Goal: Task Accomplishment & Management: Complete application form

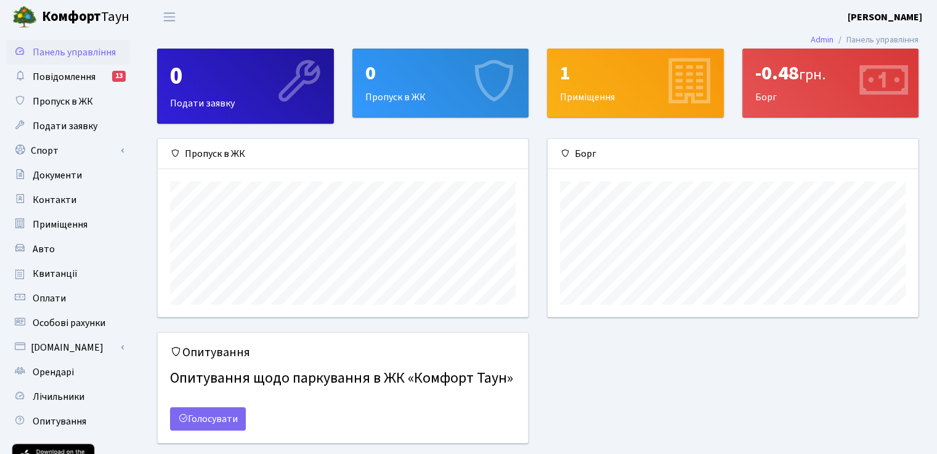
scroll to position [177, 370]
click at [42, 148] on link "Спорт" at bounding box center [67, 151] width 123 height 25
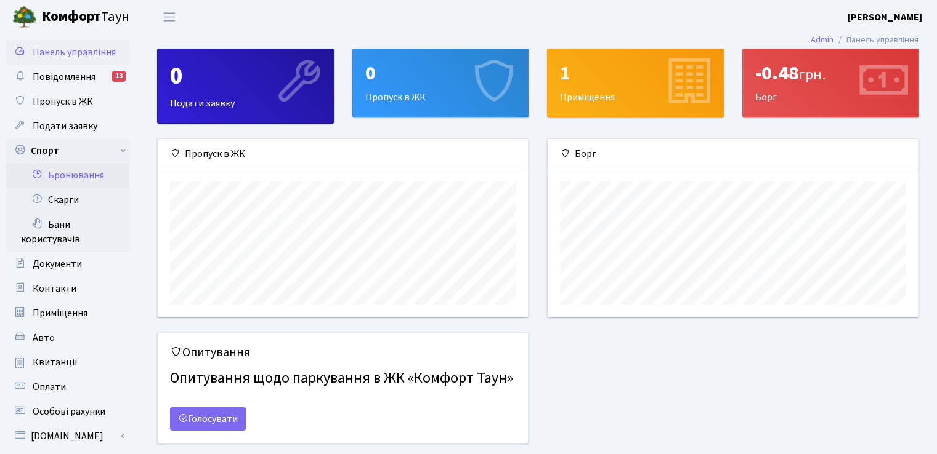
click at [67, 184] on link "Бронювання" at bounding box center [67, 175] width 123 height 25
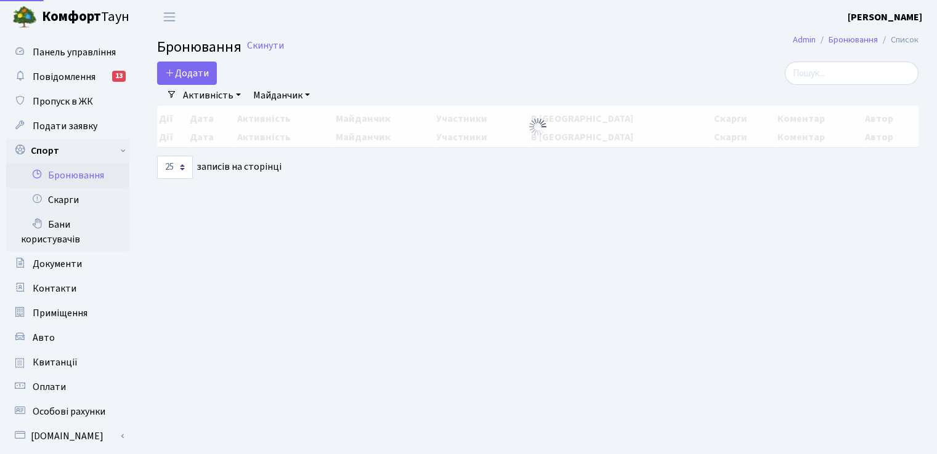
select select "25"
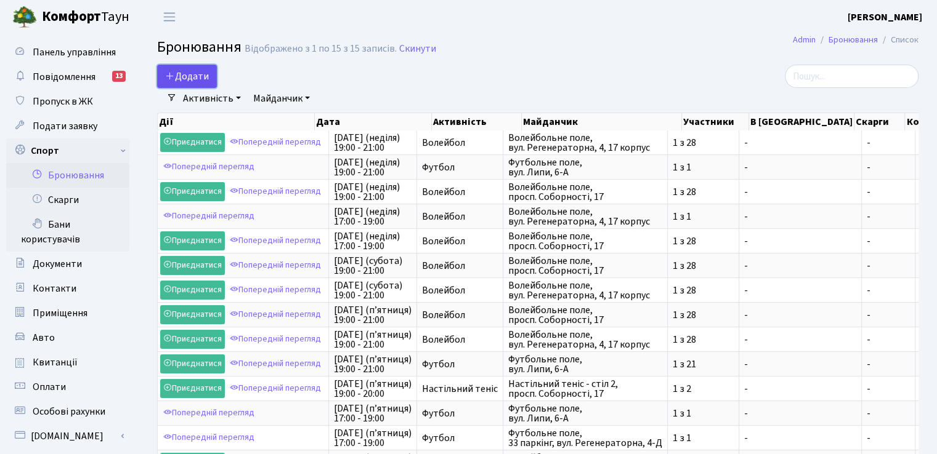
click at [190, 75] on button "Додати" at bounding box center [187, 76] width 60 height 23
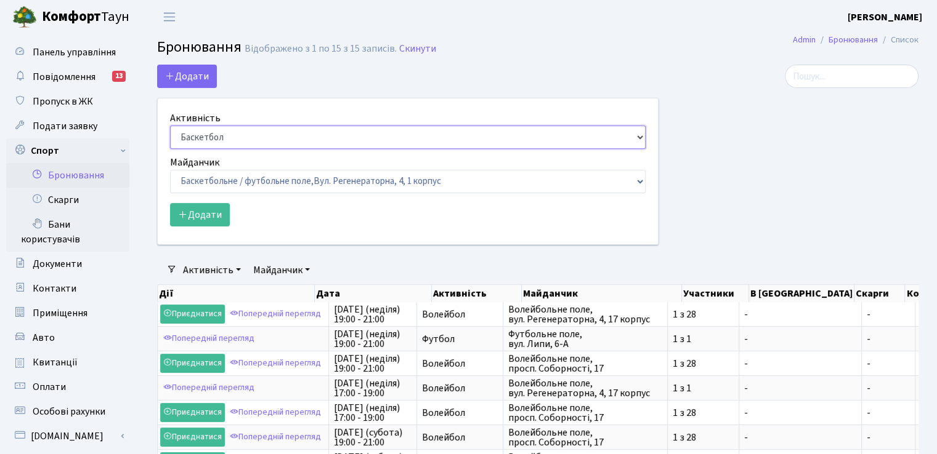
click at [267, 138] on select "Баскетбол Волейбол Йога Катання на роликах Настільний теніс [PERSON_NAME] Фітнес" at bounding box center [407, 137] width 475 height 23
select select "7"
click at [170, 126] on select "Баскетбол Волейбол Йога Катання на роликах Настільний теніс [PERSON_NAME] Фітнес" at bounding box center [407, 137] width 475 height 23
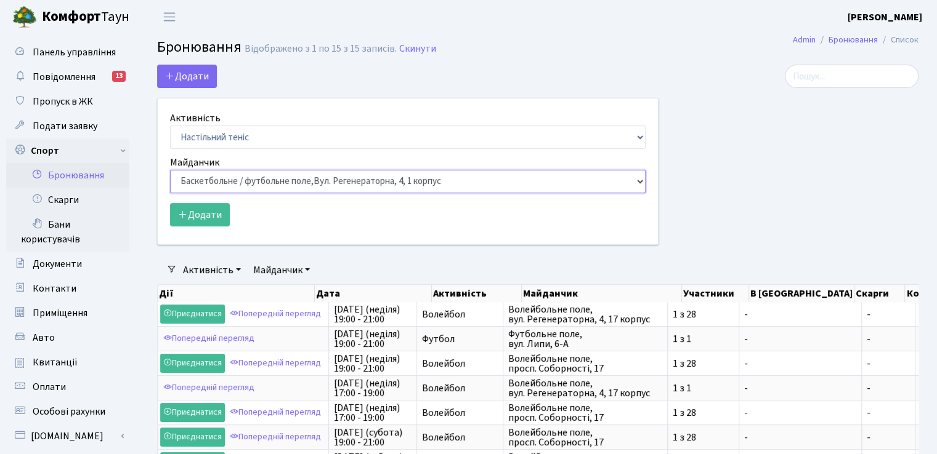
click at [242, 178] on select "Баскетбольне / футбольне поле, [GEOGRAPHIC_DATA]. [STREET_ADDRESS]. [STREET_ADD…" at bounding box center [407, 181] width 475 height 23
select select "13"
click at [170, 170] on select "Баскетбольне / футбольне поле, [GEOGRAPHIC_DATA]. [STREET_ADDRESS]. [STREET_ADD…" at bounding box center [407, 181] width 475 height 23
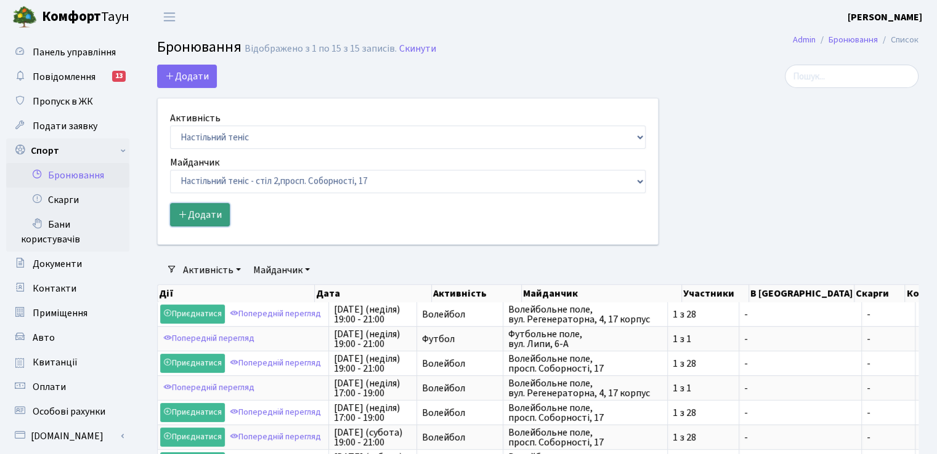
click at [206, 214] on button "Додати" at bounding box center [200, 214] width 60 height 23
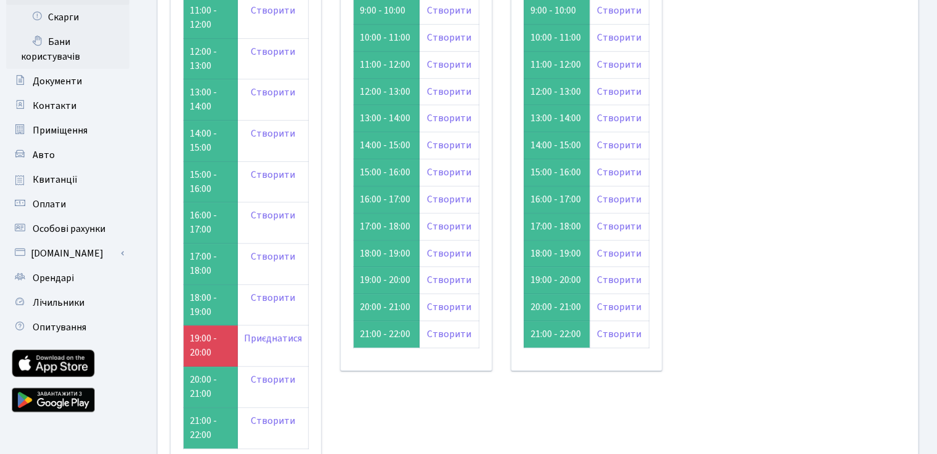
scroll to position [185, 0]
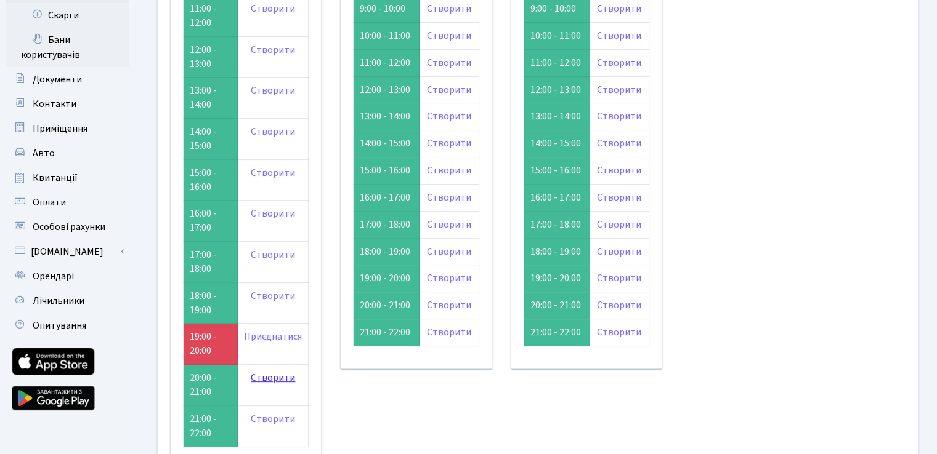
click at [271, 379] on link "Створити" at bounding box center [273, 378] width 44 height 14
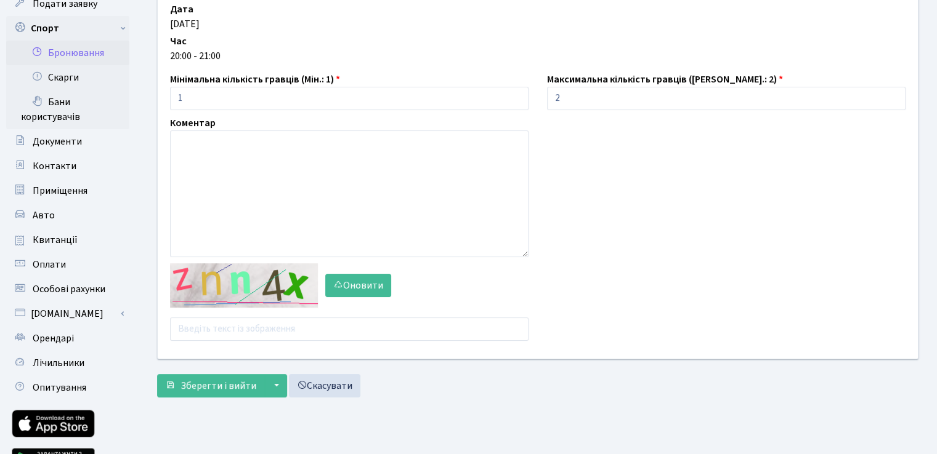
scroll to position [185, 0]
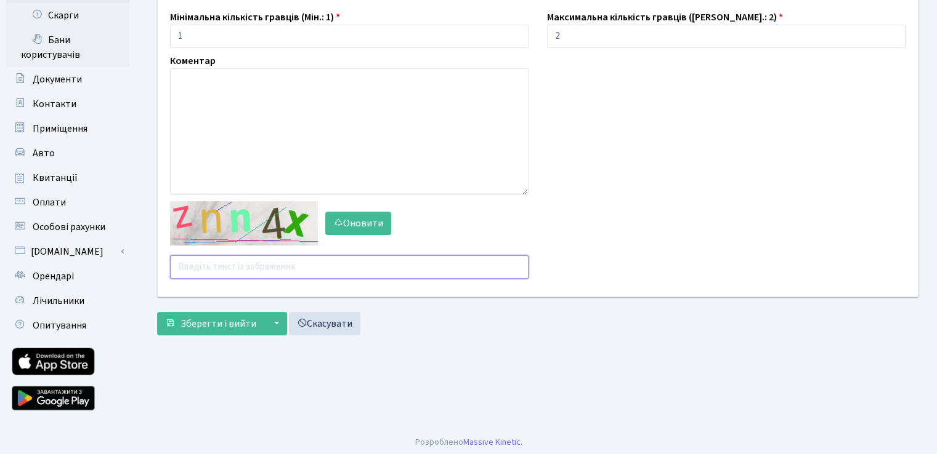
click at [236, 264] on input "text" at bounding box center [349, 267] width 358 height 23
type input "m"
paste input "mccjy"
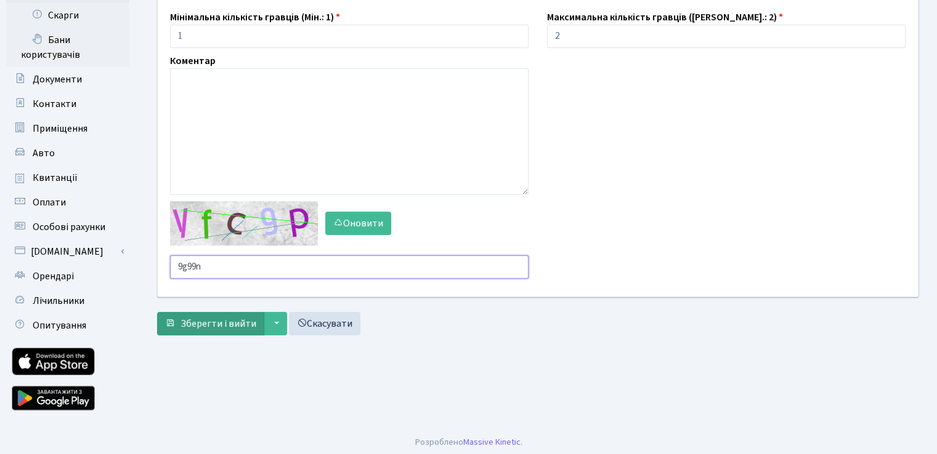
type input "9g99n"
click at [203, 323] on span "Зберегти і вийти" at bounding box center [218, 324] width 76 height 14
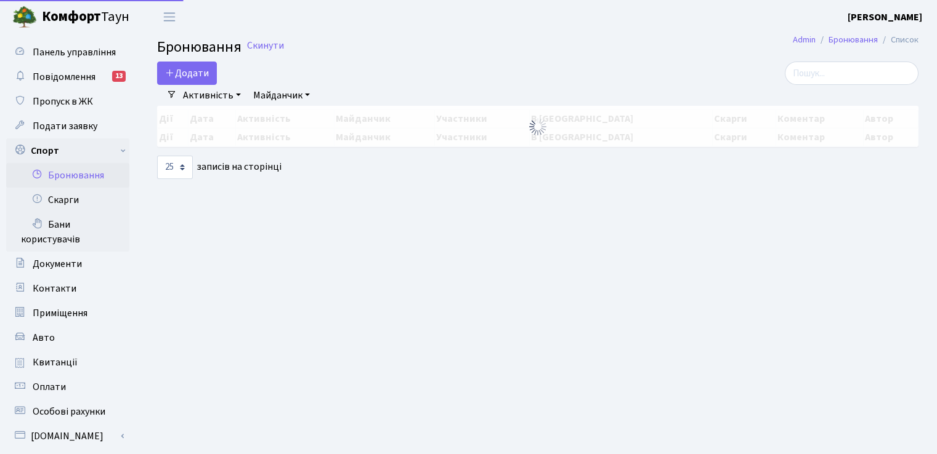
select select "25"
